Goal: Book appointment/travel/reservation

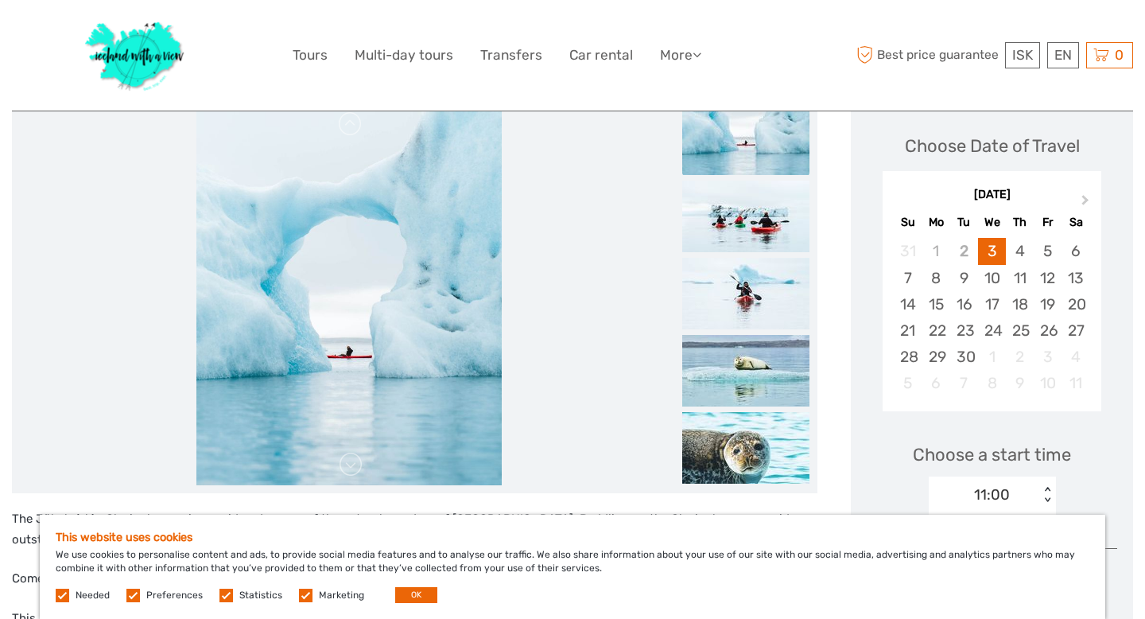
scroll to position [215, 0]
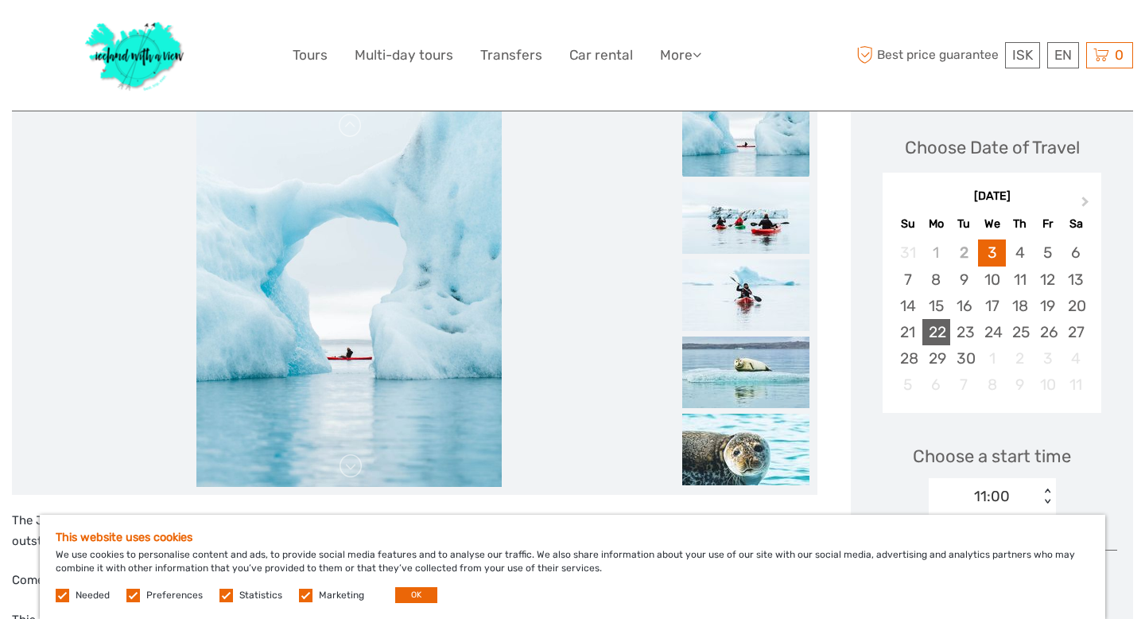
click at [946, 327] on div "22" at bounding box center [937, 332] width 28 height 26
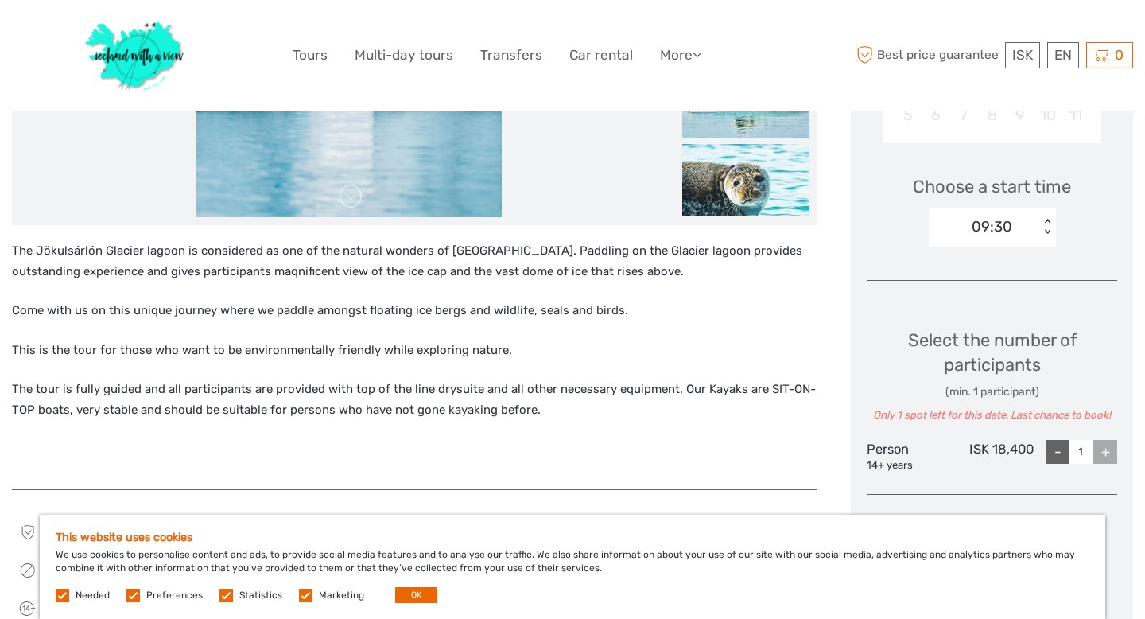
scroll to position [495, 0]
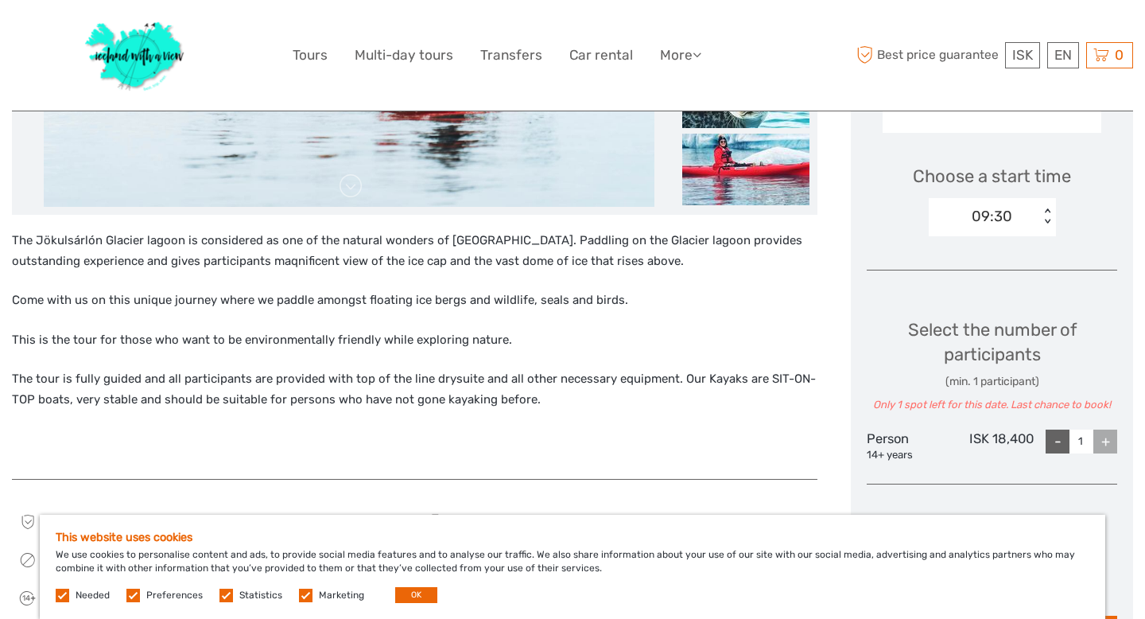
click at [1100, 438] on div "+" at bounding box center [1106, 441] width 24 height 24
click at [1105, 444] on div "+" at bounding box center [1106, 441] width 24 height 24
click at [1055, 445] on div "-" at bounding box center [1058, 441] width 24 height 24
click at [1118, 448] on div "Choose Date of Travel Next Month [DATE] Su Mo Tu We Th Fr Sa 31 1 2 3 4 5 6 7 8…" at bounding box center [992, 243] width 282 height 853
click at [1104, 440] on div "+" at bounding box center [1106, 441] width 24 height 24
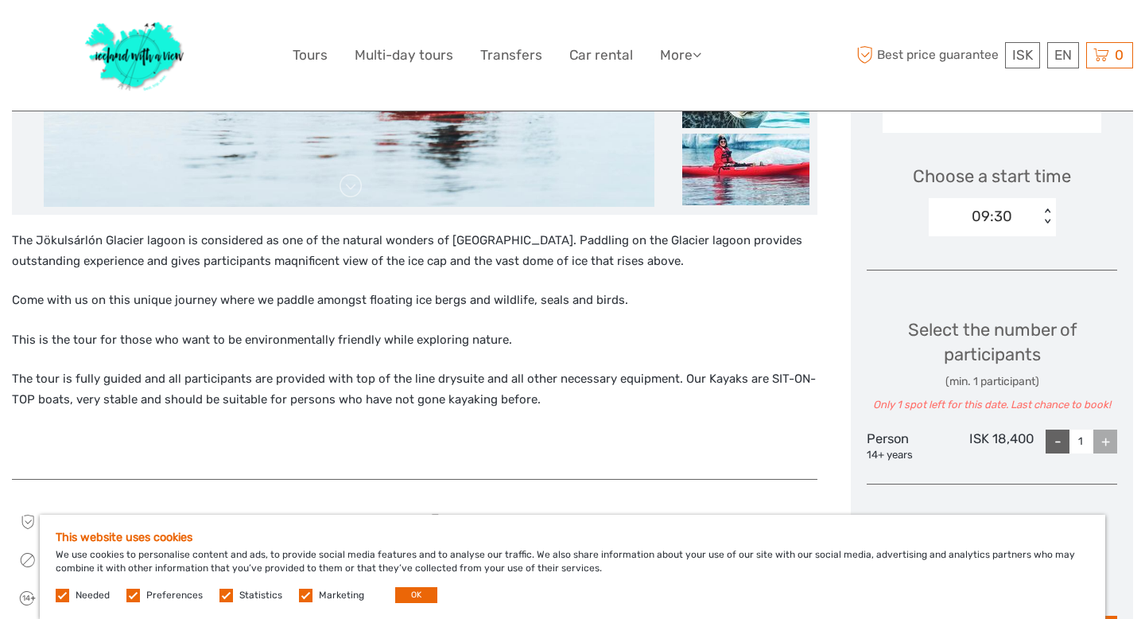
click at [1101, 439] on div "+" at bounding box center [1106, 441] width 24 height 24
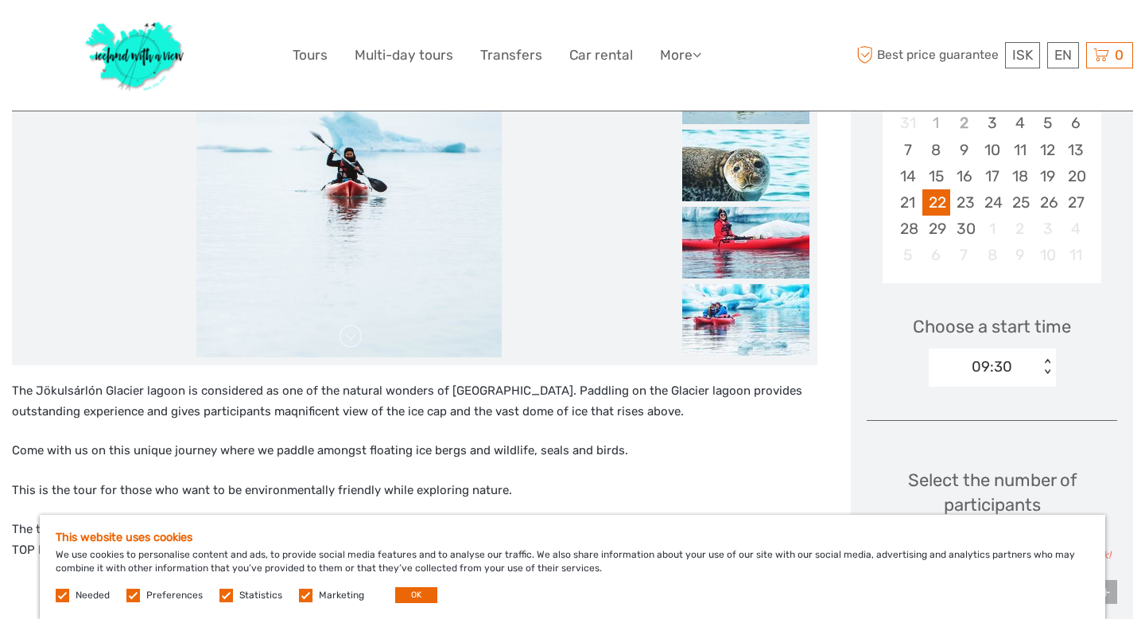
scroll to position [326, 0]
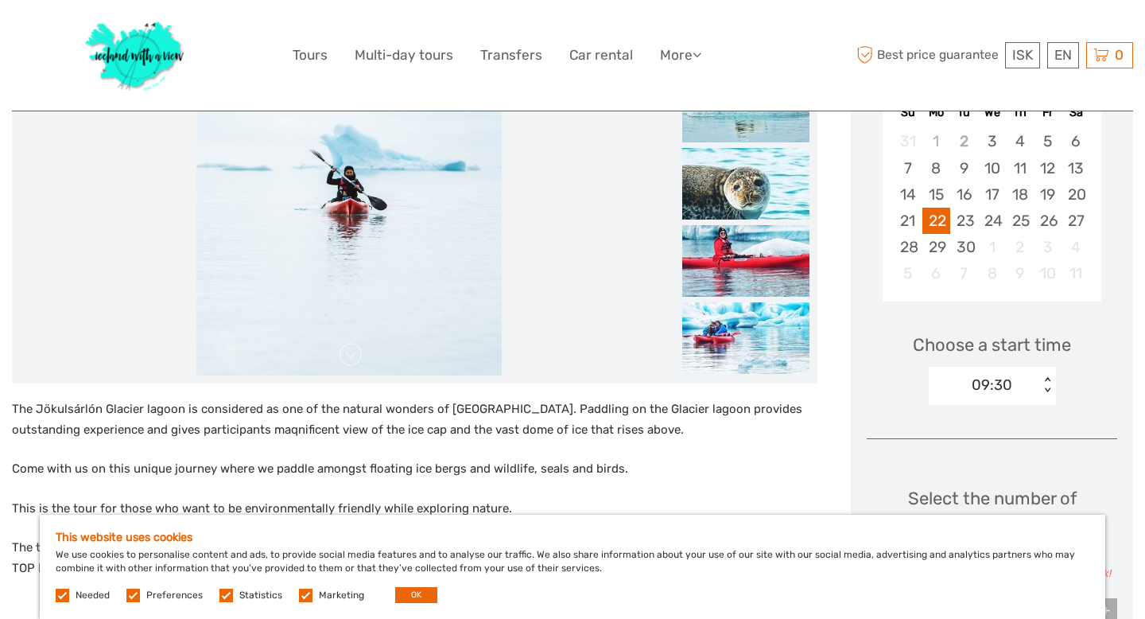
click at [1047, 379] on div "< >" at bounding box center [1047, 385] width 14 height 17
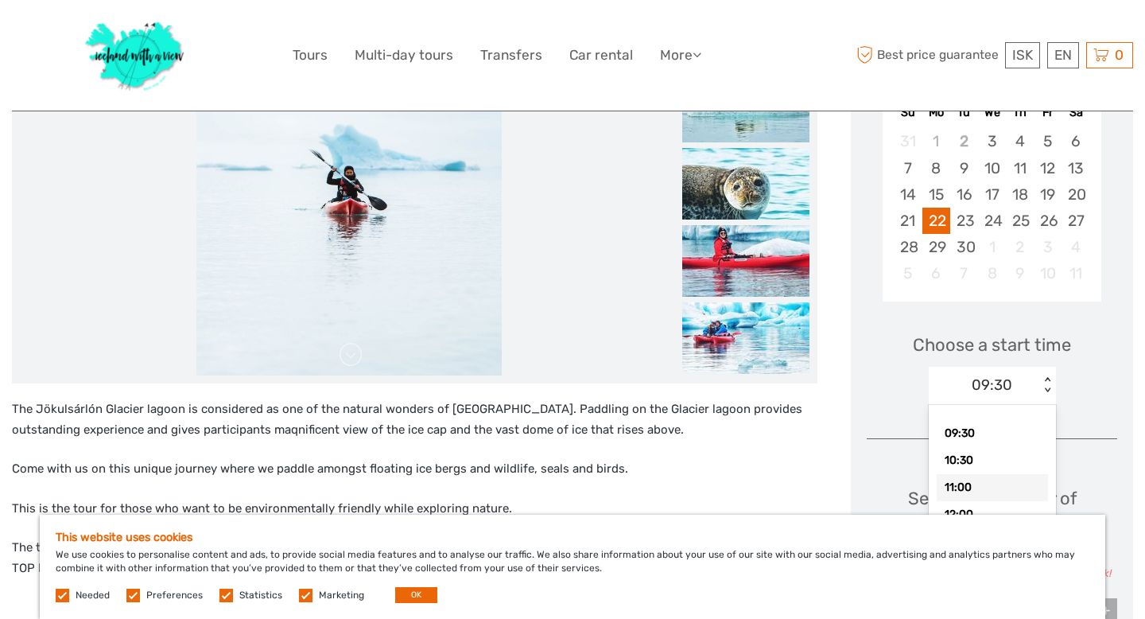
click at [986, 485] on div "11:00" at bounding box center [992, 487] width 111 height 27
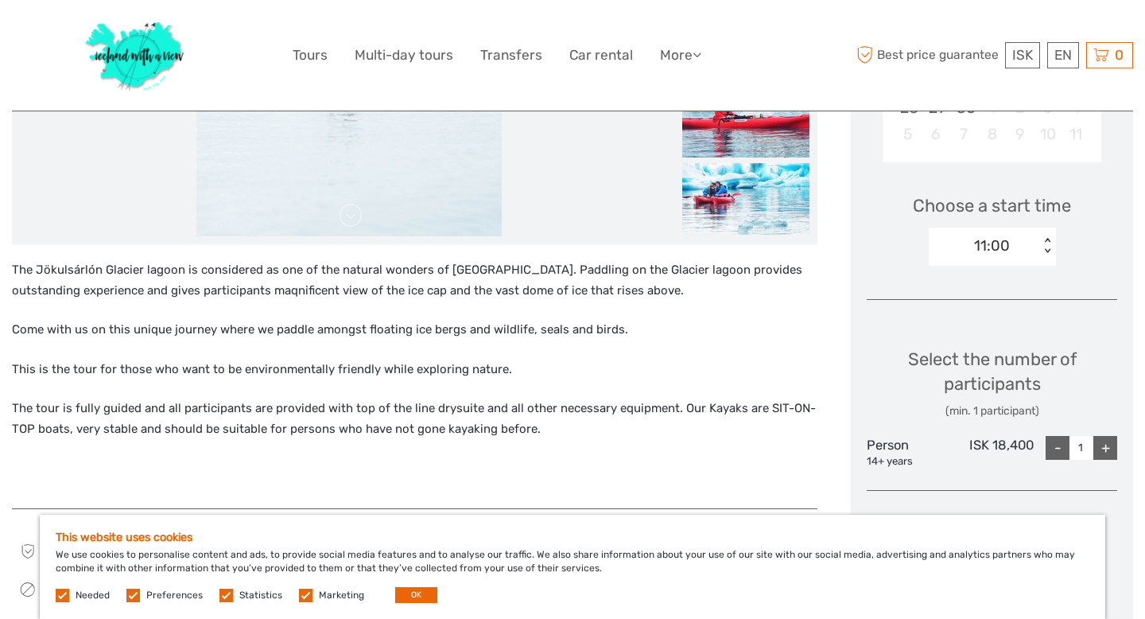
scroll to position [483, 0]
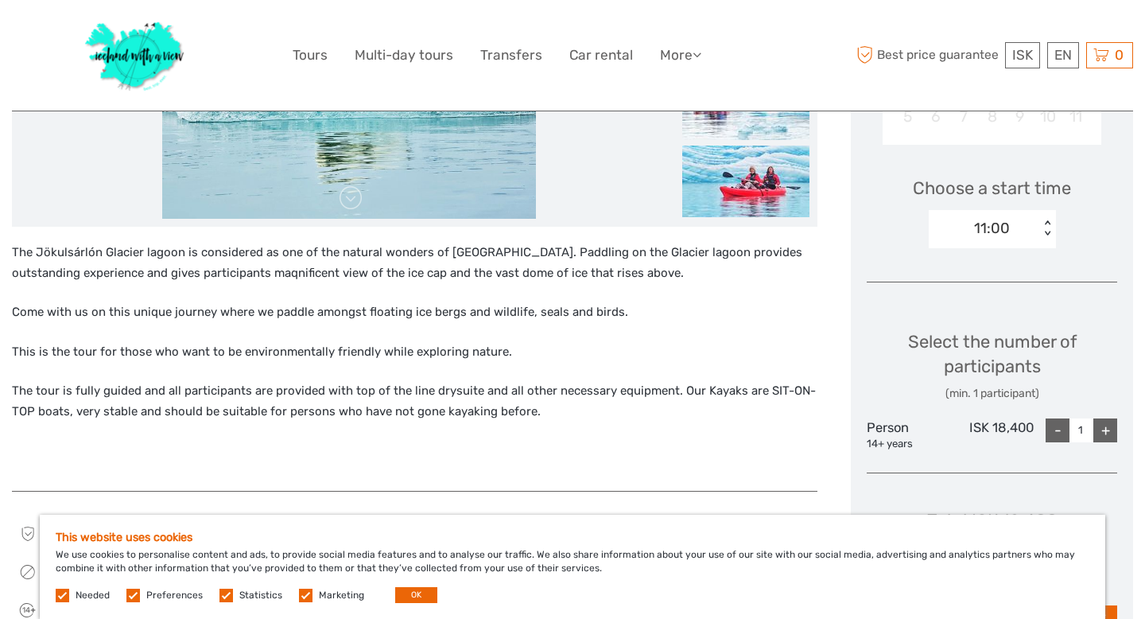
click at [1104, 435] on div "+" at bounding box center [1106, 430] width 24 height 24
type input "2"
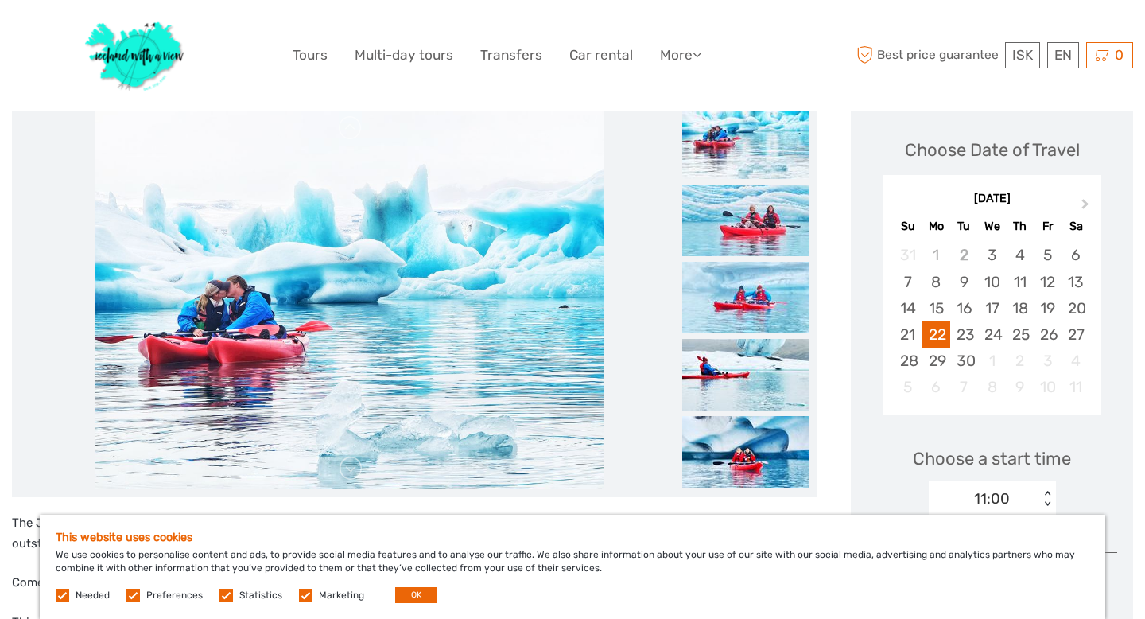
scroll to position [211, 0]
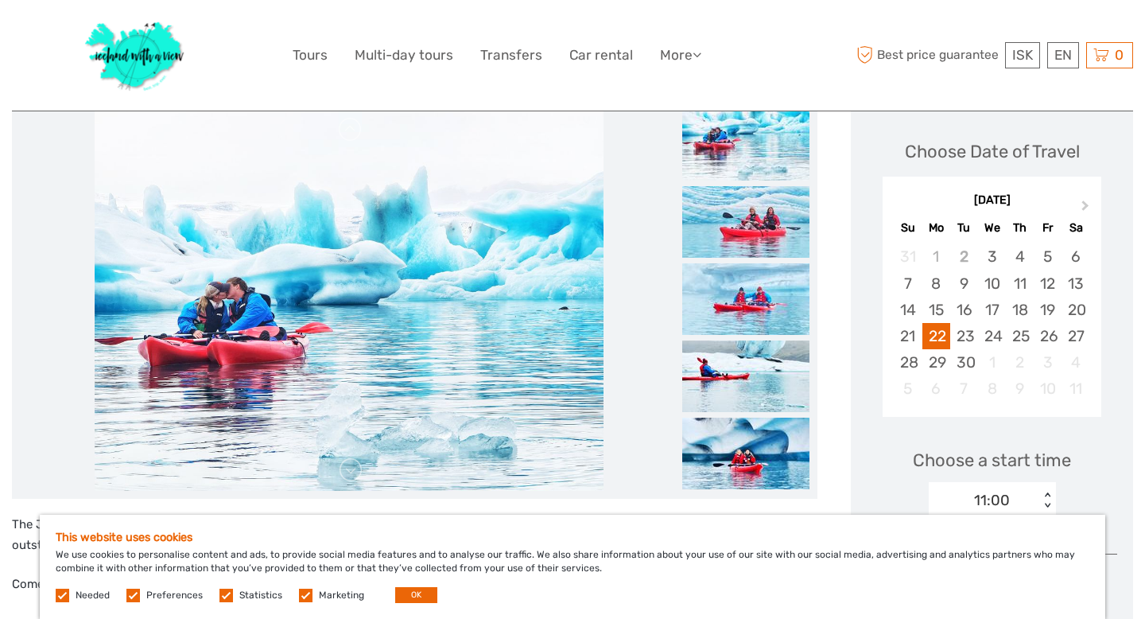
click at [723, 165] on img at bounding box center [745, 145] width 127 height 72
click at [734, 212] on img at bounding box center [745, 222] width 127 height 72
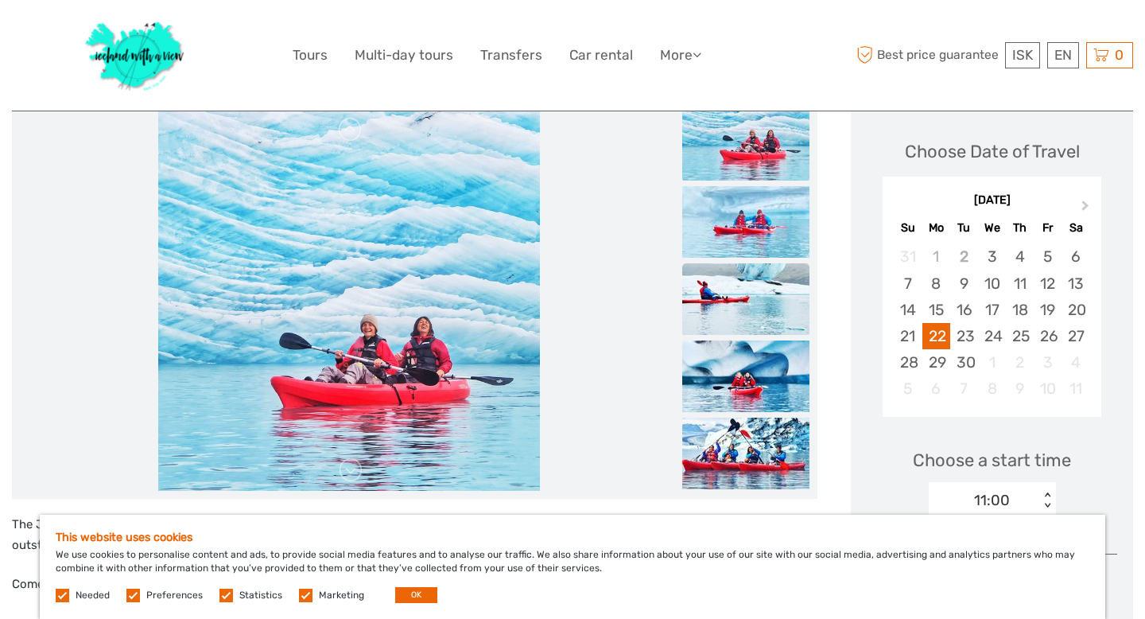
click at [743, 268] on img at bounding box center [745, 299] width 127 height 72
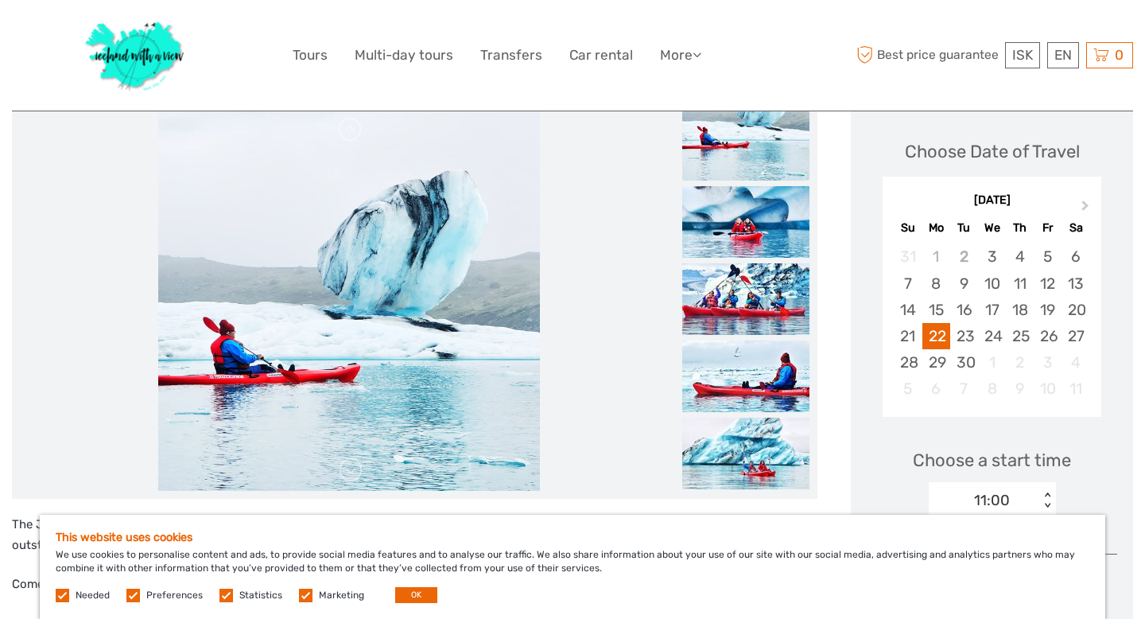
click at [752, 340] on img at bounding box center [745, 376] width 127 height 72
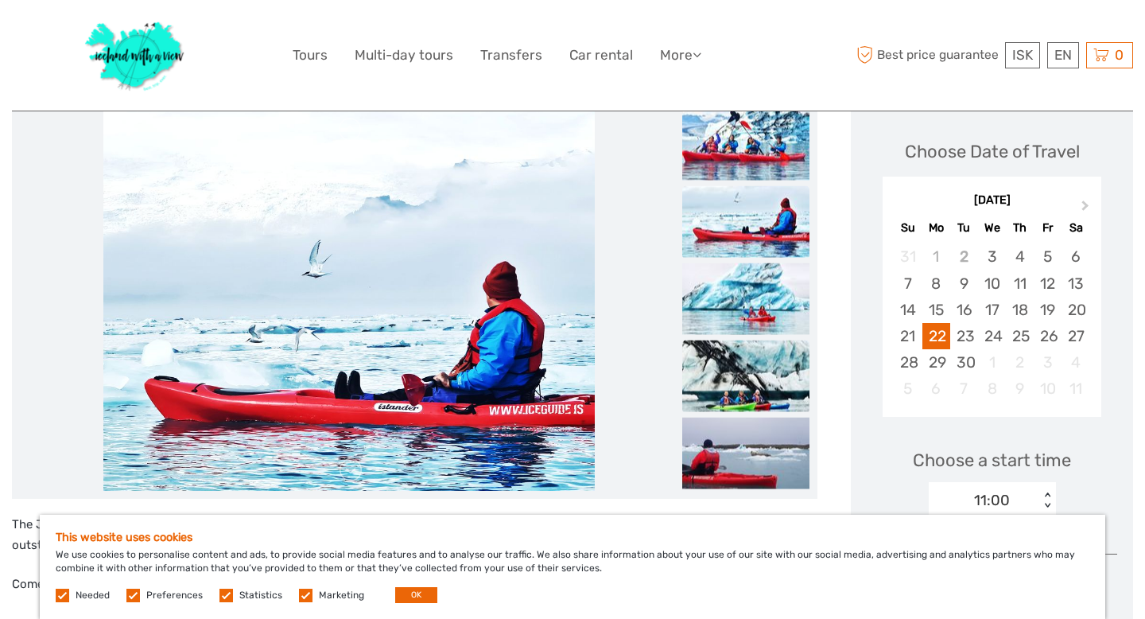
click at [763, 395] on img at bounding box center [745, 376] width 127 height 72
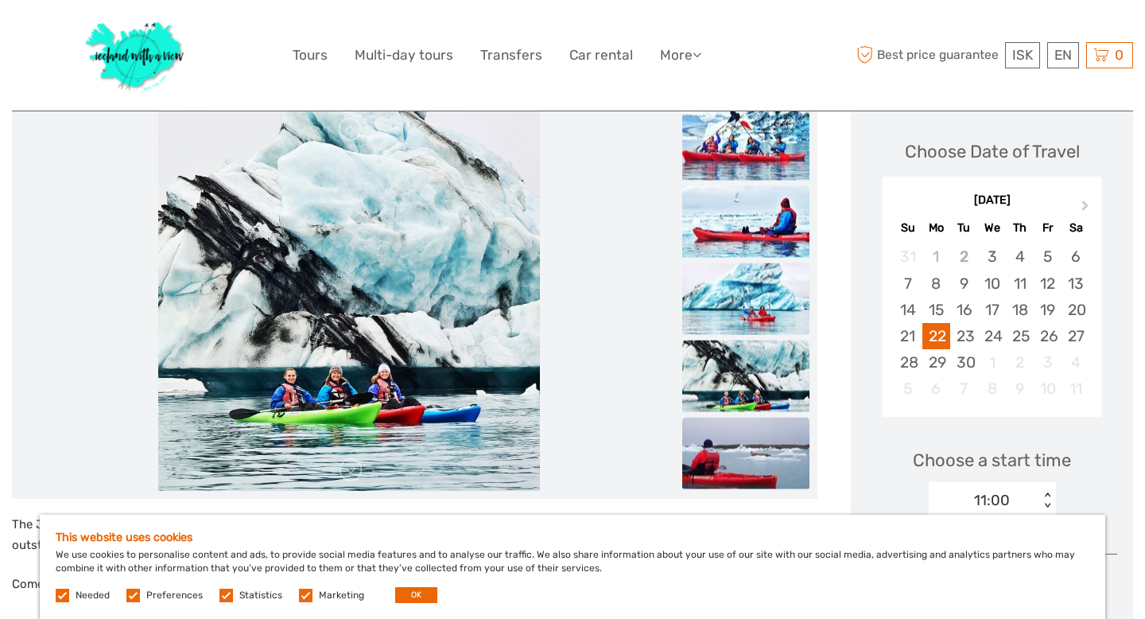
click at [767, 466] on img at bounding box center [745, 454] width 127 height 72
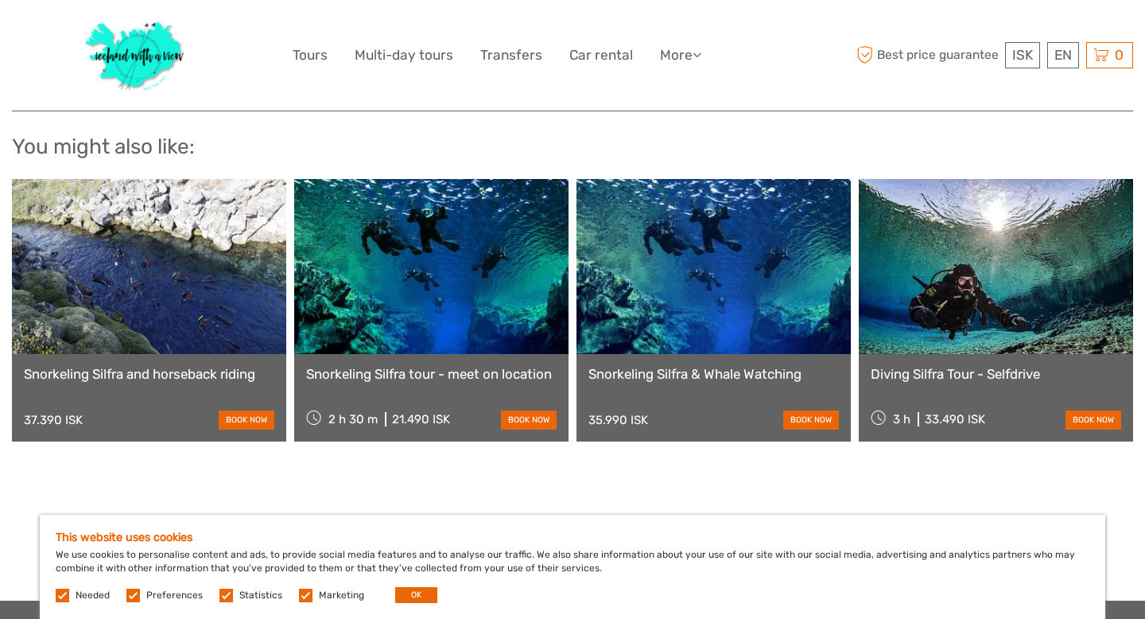
scroll to position [1465, 0]
